Goal: Find specific page/section: Find specific page/section

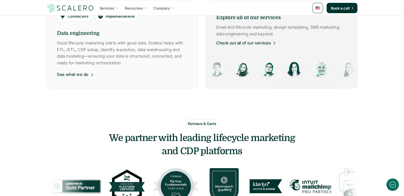
click at [259, 71] on img at bounding box center [256, 70] width 16 height 16
click at [262, 72] on html "Services Resources Company Book a call The premier lifecycle marketing studio✨ …" at bounding box center [202, 122] width 404 height 1073
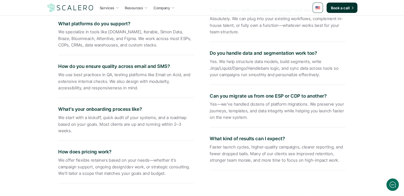
scroll to position [854, 0]
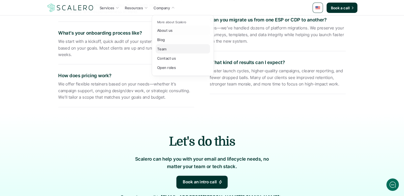
click at [168, 47] on div "Team" at bounding box center [163, 49] width 13 height 6
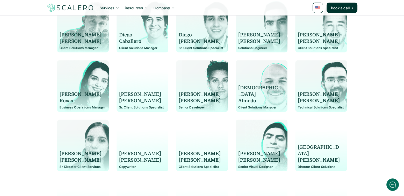
scroll to position [311, 0]
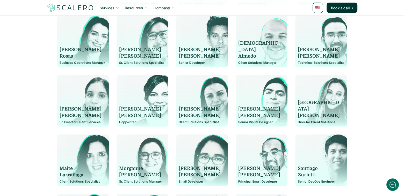
click at [267, 105] on div "[PERSON_NAME] Senior Visual Designer" at bounding box center [261, 103] width 47 height 41
drag, startPoint x: 266, startPoint y: 116, endPoint x: 239, endPoint y: 109, distance: 27.7
click at [239, 109] on div "[PERSON_NAME]" at bounding box center [261, 112] width 47 height 13
copy div "[PERSON_NAME]"
